Goal: Task Accomplishment & Management: Manage account settings

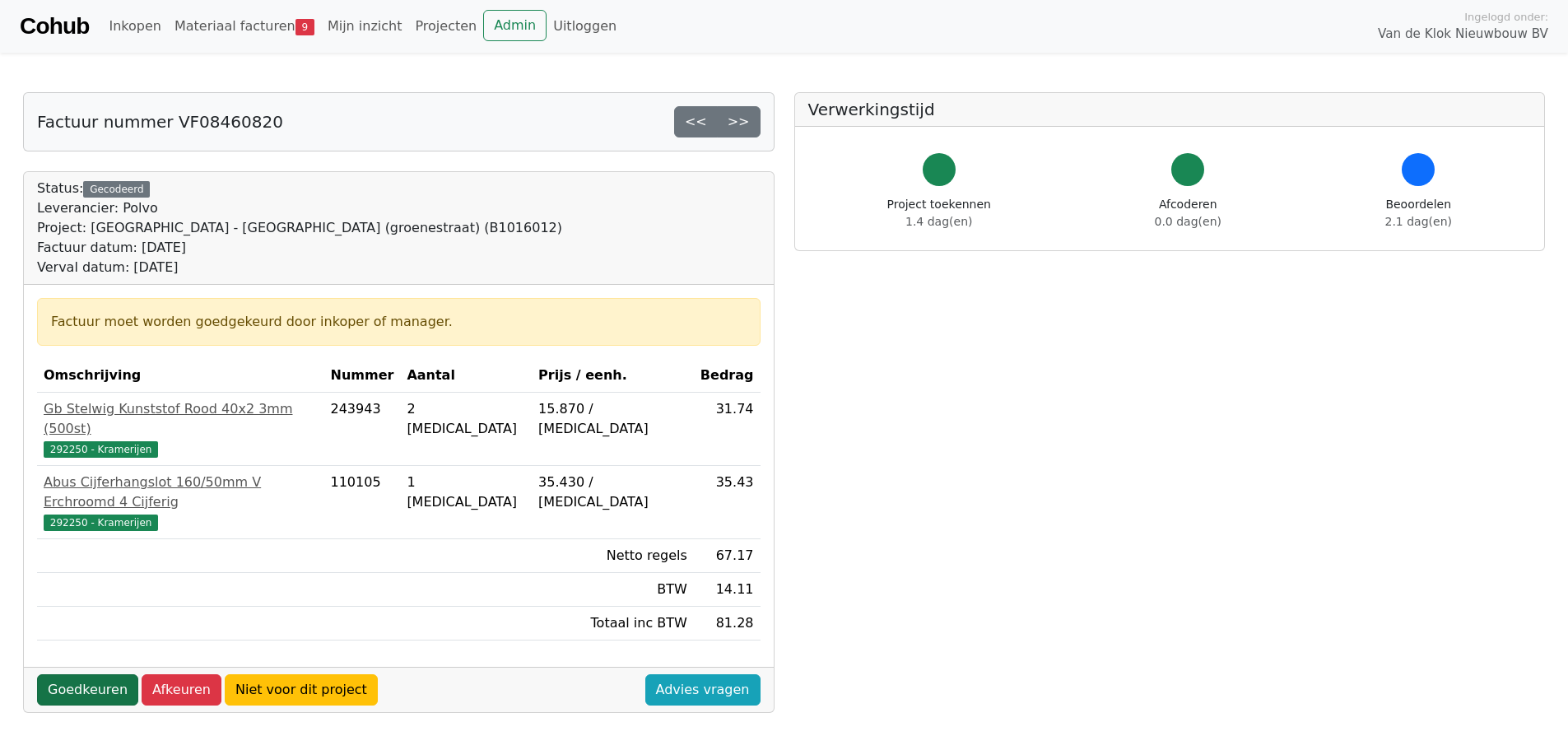
click at [99, 674] on link "Goedkeuren" at bounding box center [88, 689] width 101 height 31
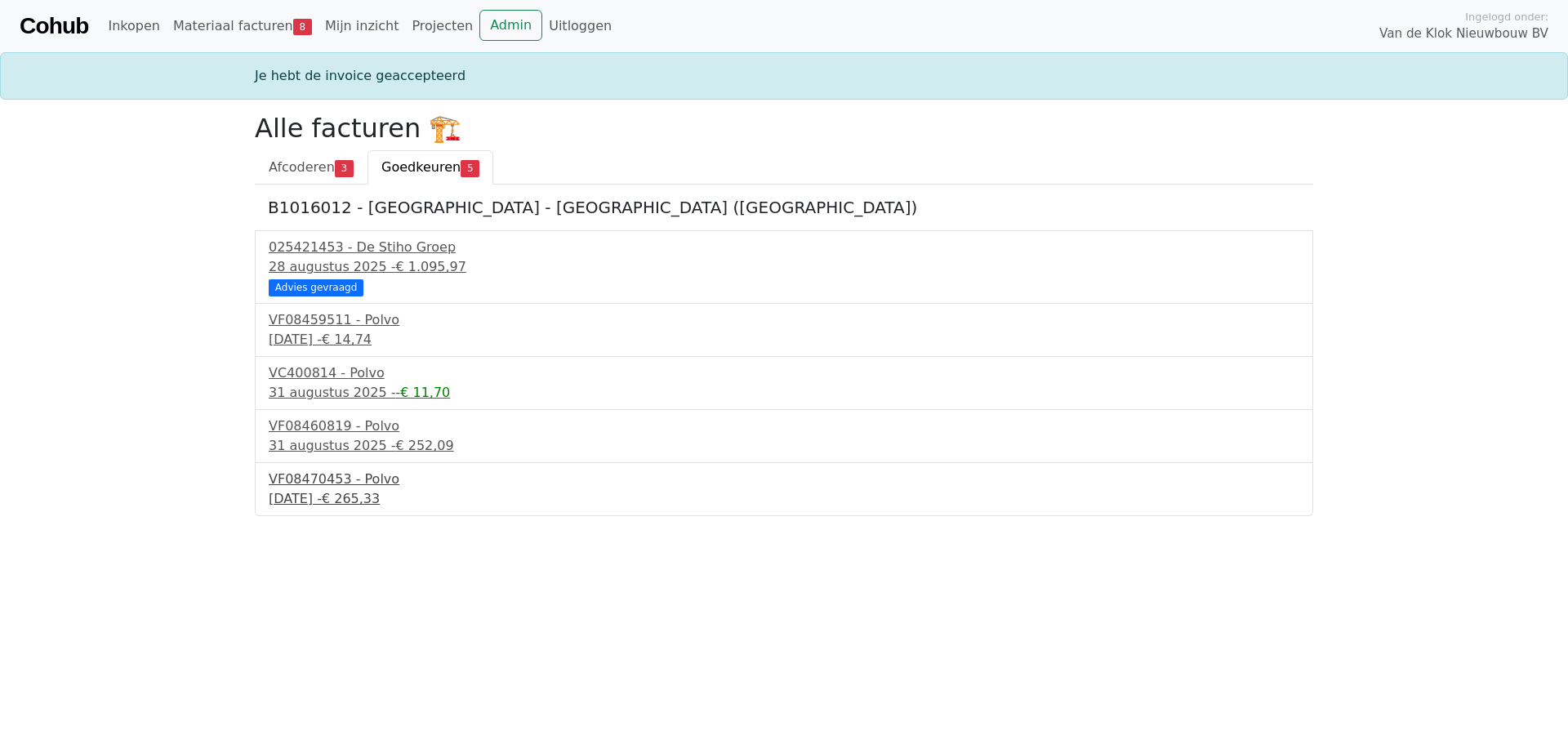
click at [341, 482] on div "VF08470453 - Polvo" at bounding box center [784, 479] width 1031 height 20
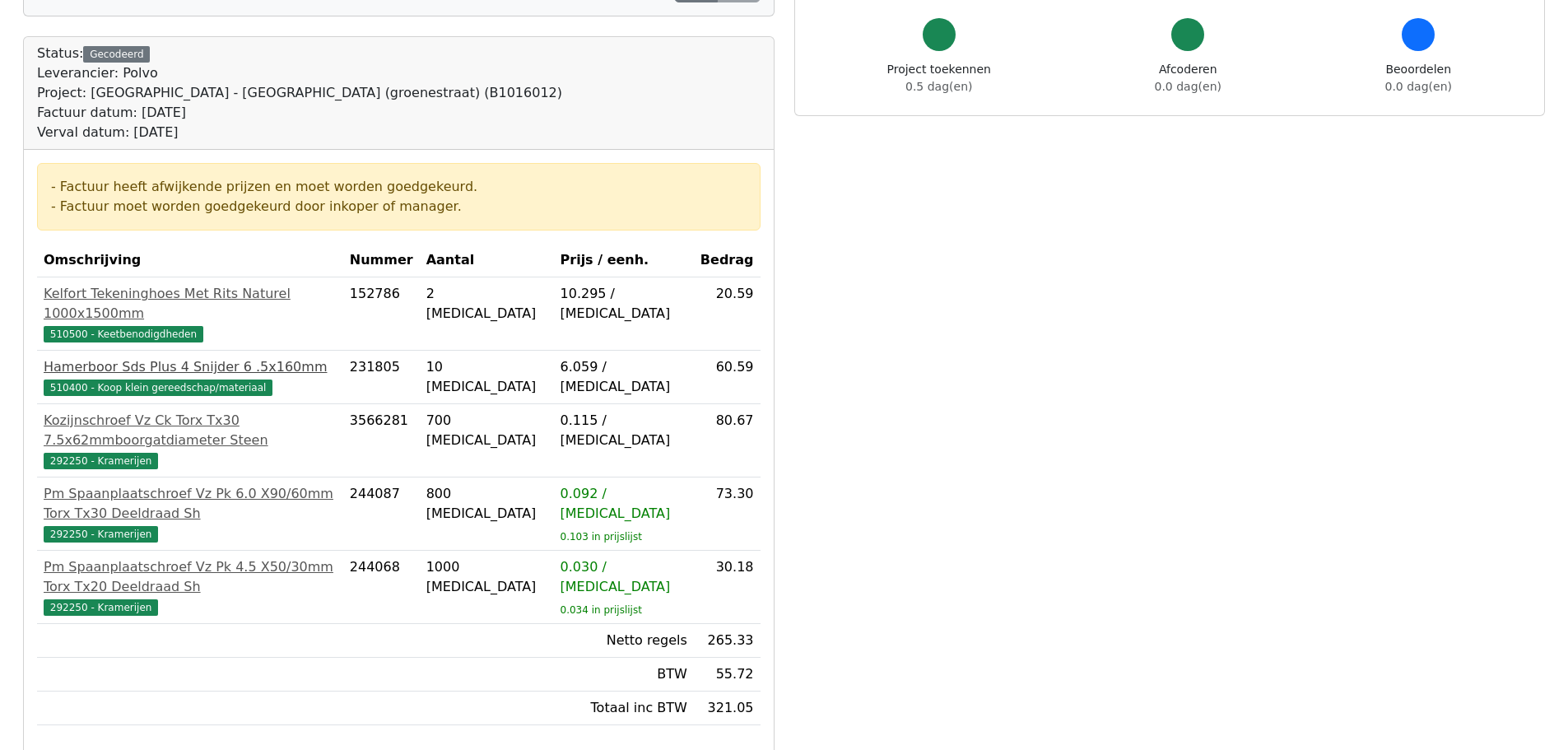
scroll to position [165, 0]
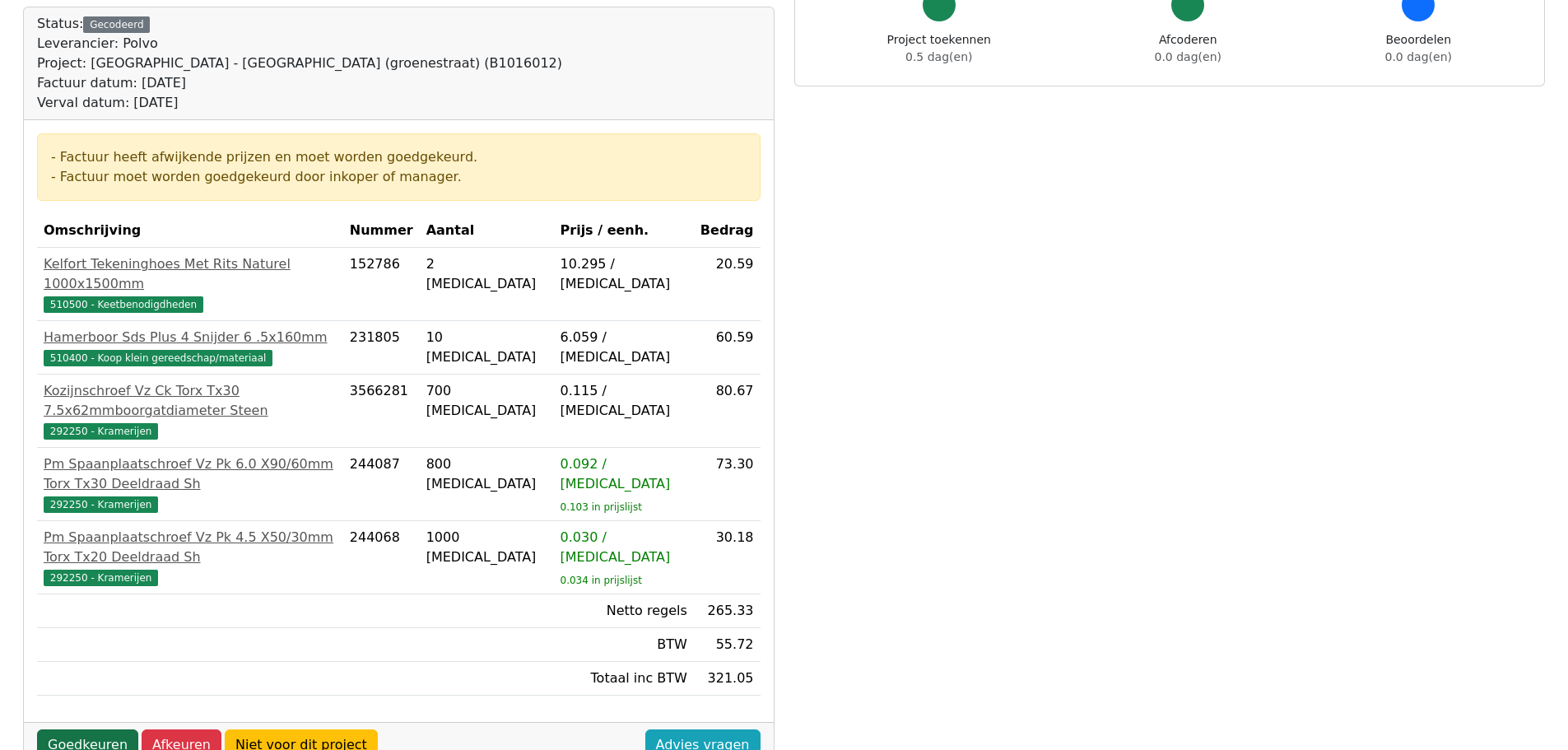
click at [95, 729] on link "Goedkeuren" at bounding box center [88, 744] width 101 height 31
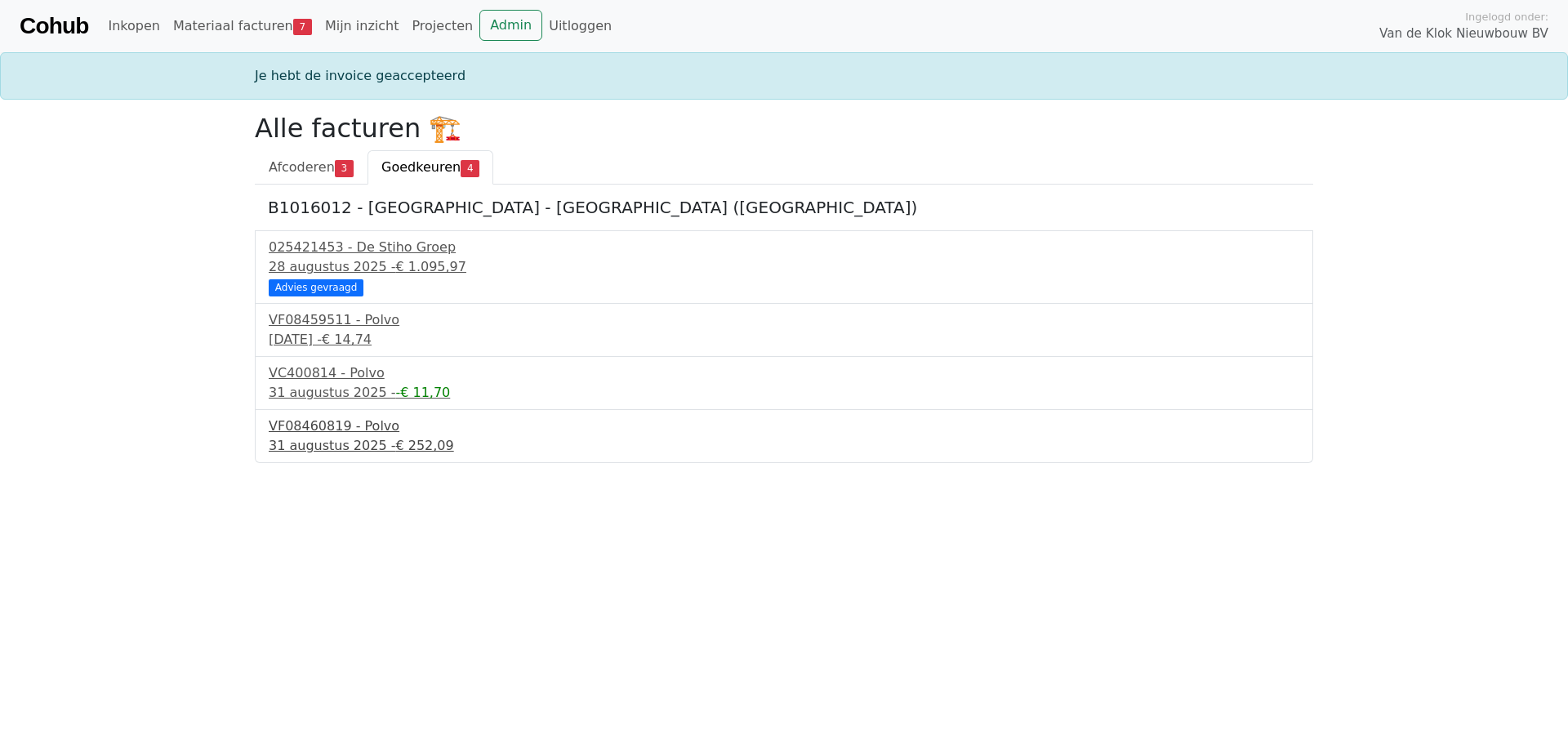
click at [321, 427] on div "VF08460819 - Polvo" at bounding box center [784, 425] width 1031 height 20
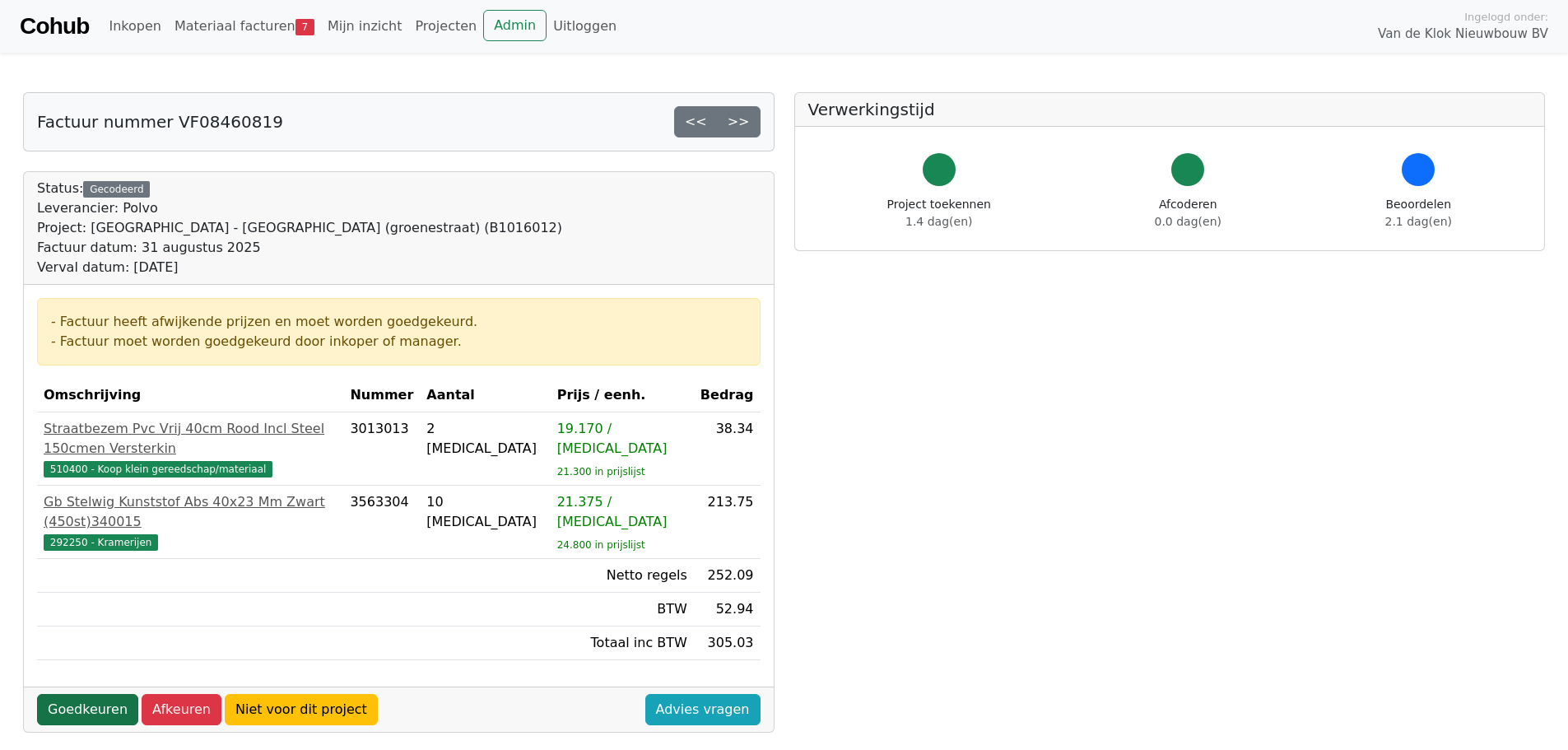
click at [86, 694] on link "Goedkeuren" at bounding box center [88, 709] width 101 height 31
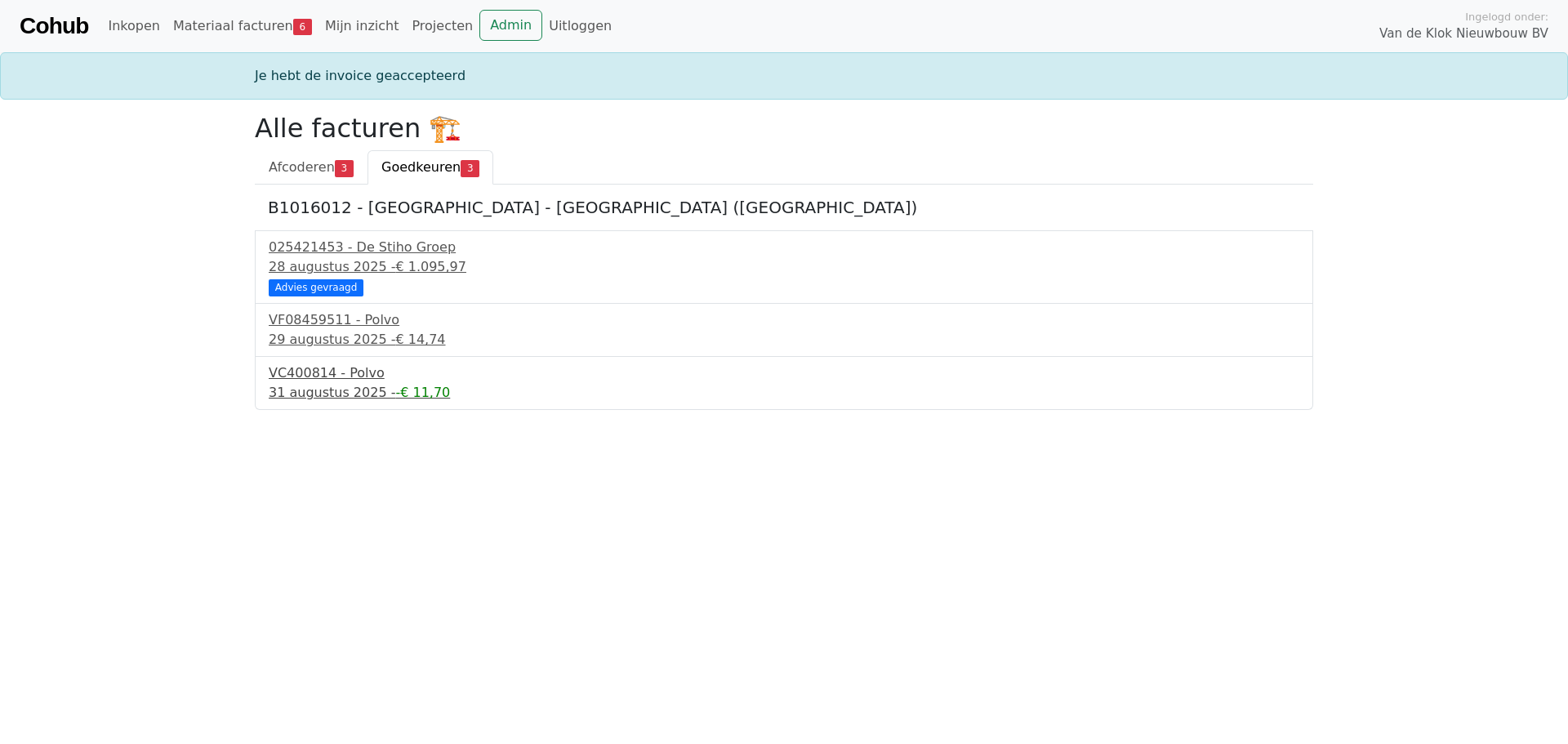
click at [314, 373] on div "VC400814 - Polvo" at bounding box center [784, 372] width 1031 height 20
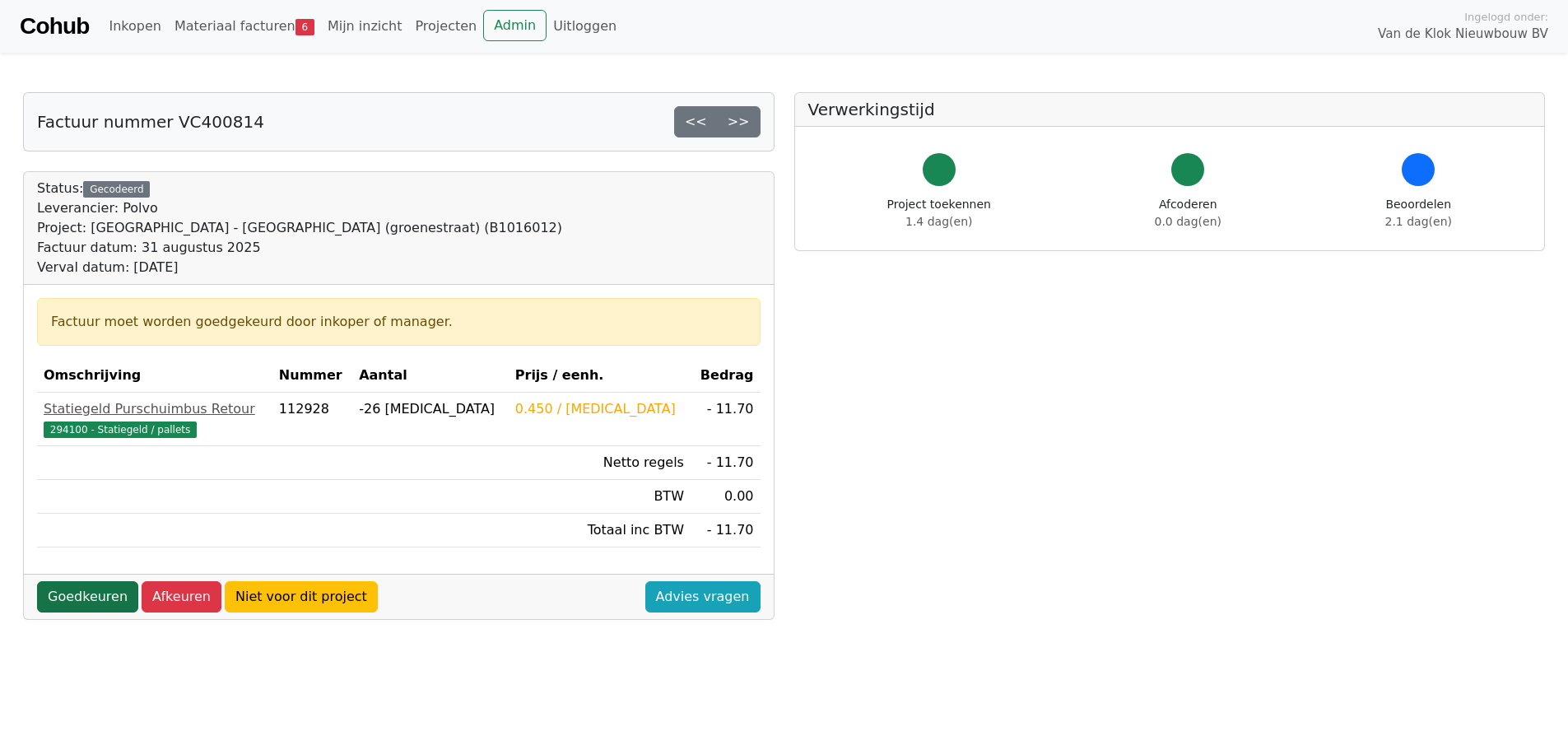
click at [78, 591] on link "Goedkeuren" at bounding box center [88, 597] width 101 height 31
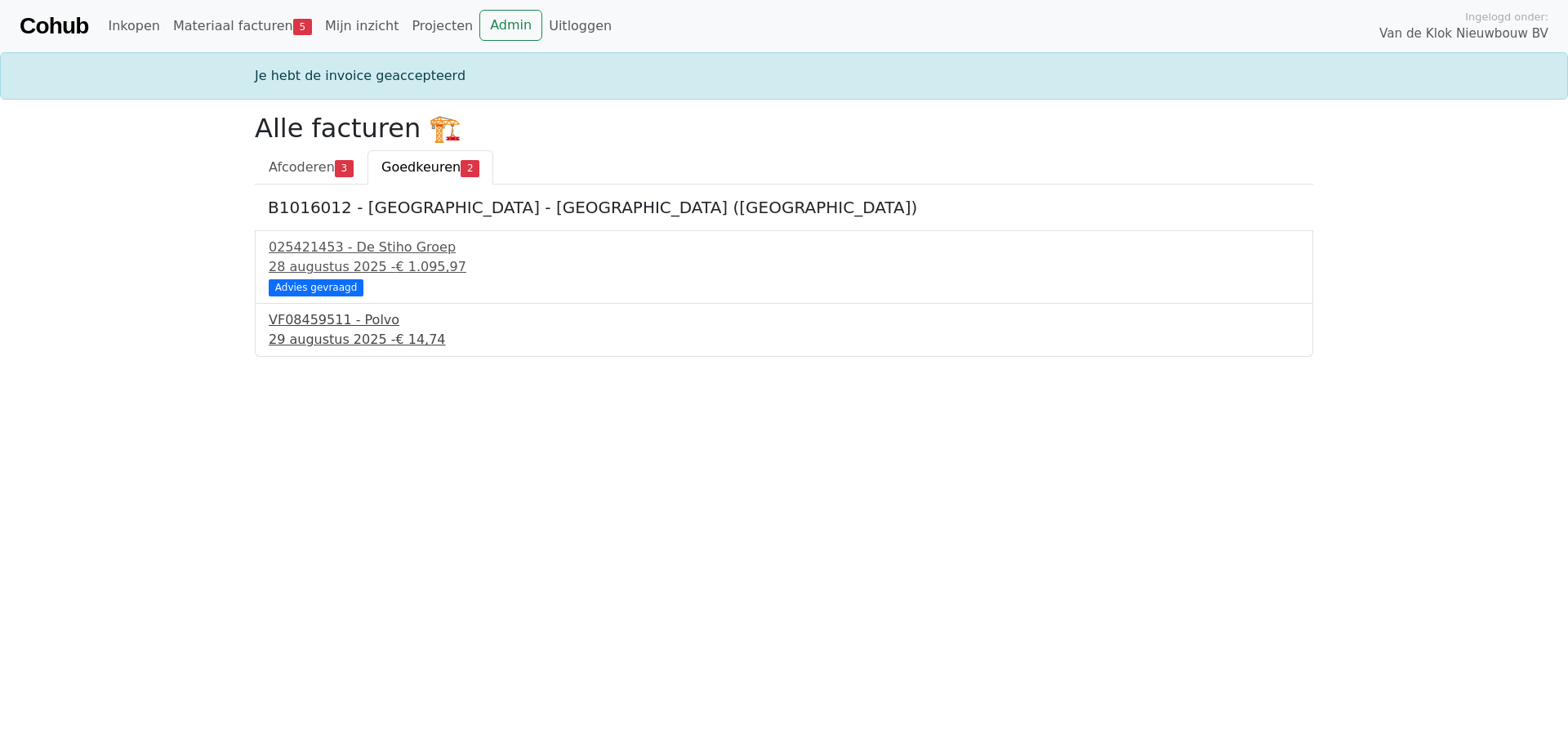
click at [315, 335] on div "[DATE] - € 14,74" at bounding box center [784, 339] width 1031 height 20
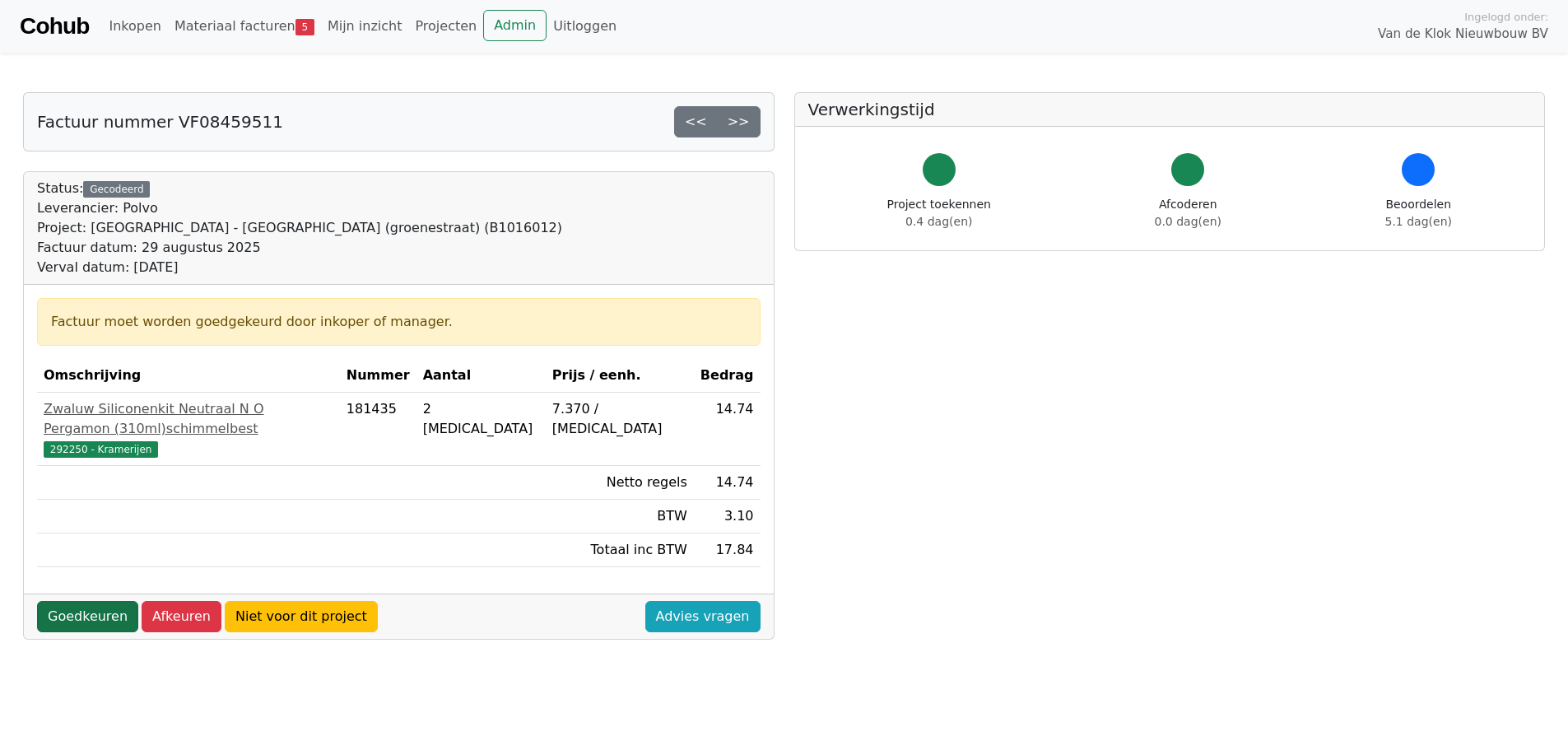
click at [80, 600] on link "Goedkeuren" at bounding box center [88, 616] width 101 height 31
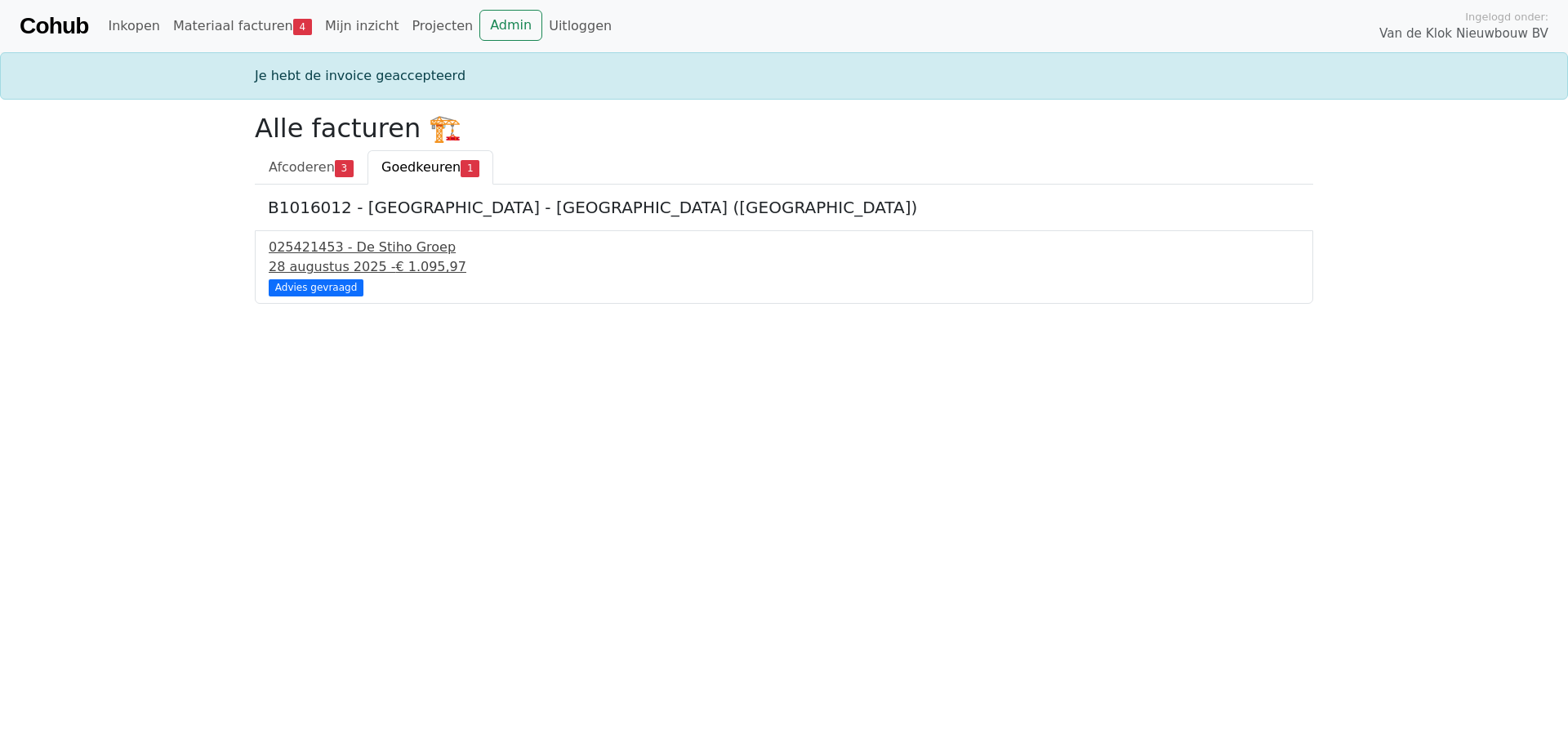
click at [322, 264] on div "[DATE] - € 1.095,97" at bounding box center [784, 267] width 1031 height 20
